Goal: Transaction & Acquisition: Purchase product/service

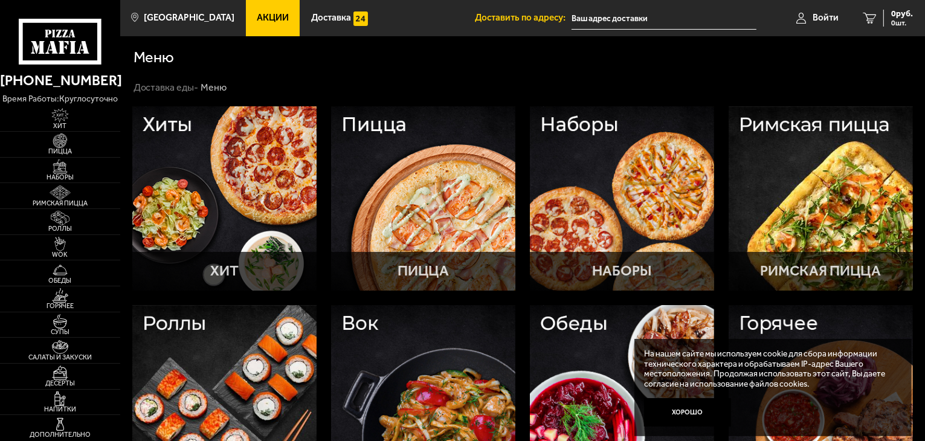
scroll to position [60, 0]
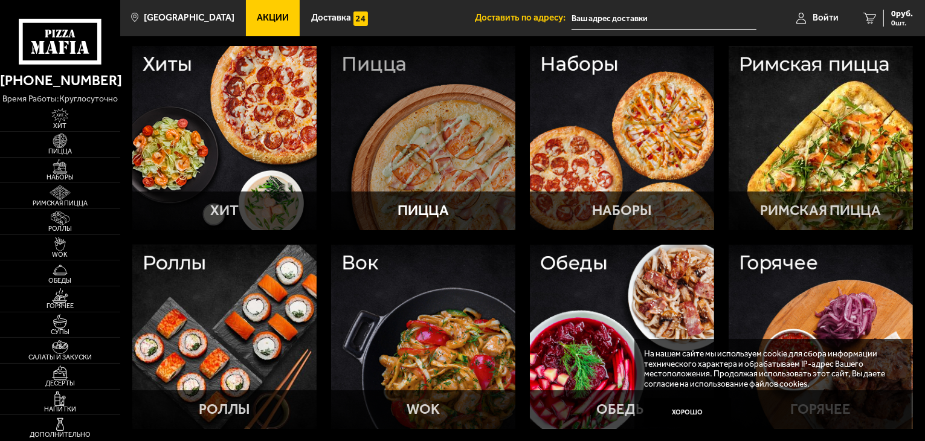
click at [425, 100] on div at bounding box center [423, 138] width 184 height 184
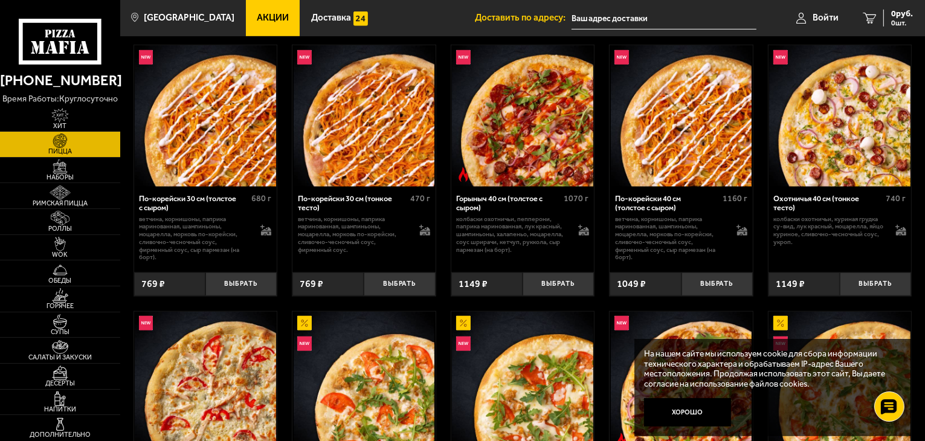
scroll to position [1330, 0]
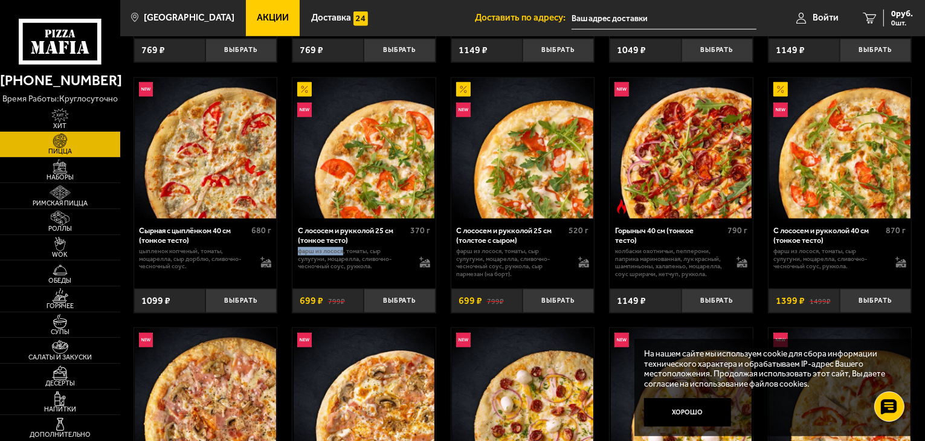
drag, startPoint x: 297, startPoint y: 254, endPoint x: 343, endPoint y: 258, distance: 46.1
click at [343, 258] on p "фарш из лосося, томаты, сыр сулугуни, моцарелла, сливочно-чесночный соус, рукко…" at bounding box center [354, 259] width 112 height 23
click at [350, 149] on img at bounding box center [364, 148] width 141 height 141
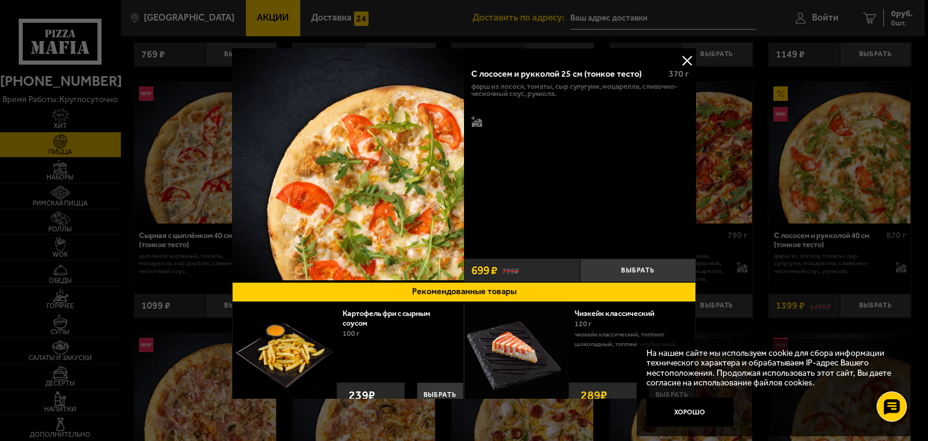
drag, startPoint x: 680, startPoint y: 57, endPoint x: 664, endPoint y: 89, distance: 35.7
click at [681, 59] on button at bounding box center [687, 60] width 18 height 18
